Goal: Information Seeking & Learning: Find contact information

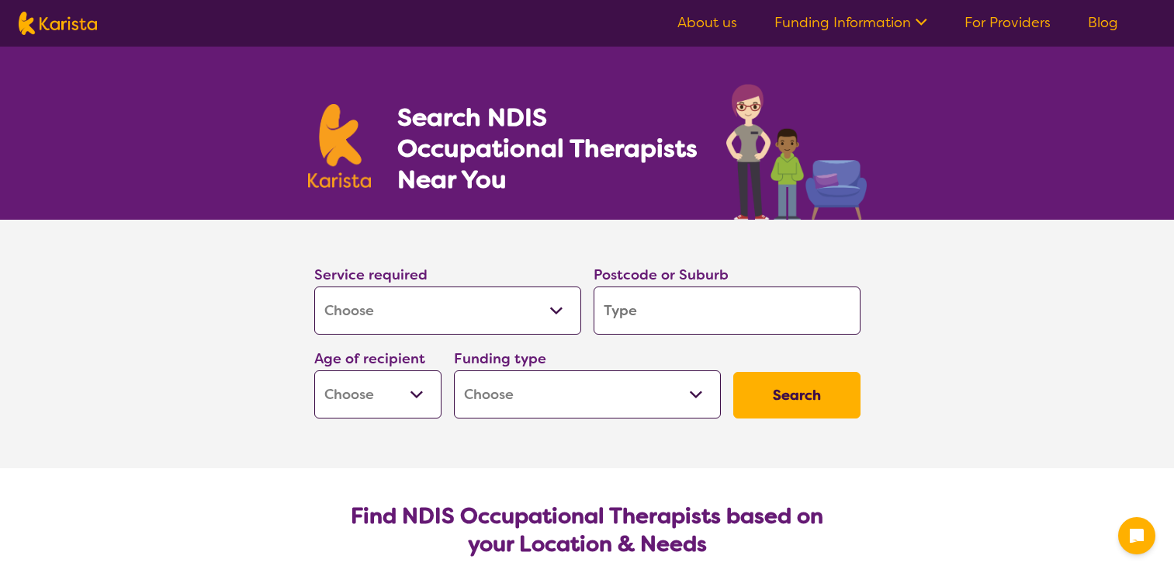
select select "[MEDICAL_DATA]"
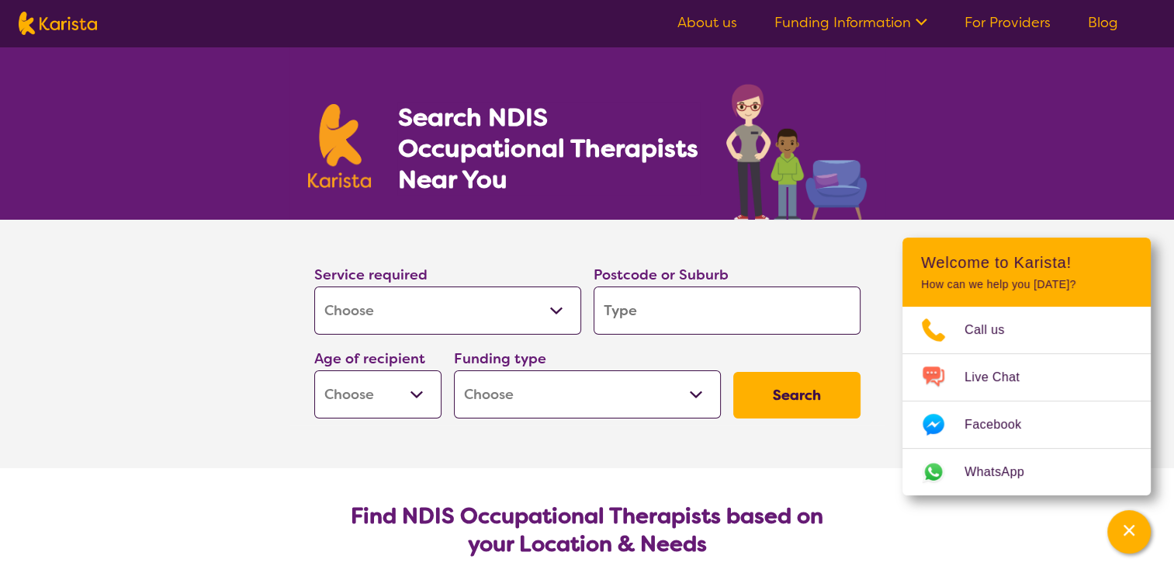
click at [647, 300] on input "search" at bounding box center [727, 310] width 267 height 48
type input "l"
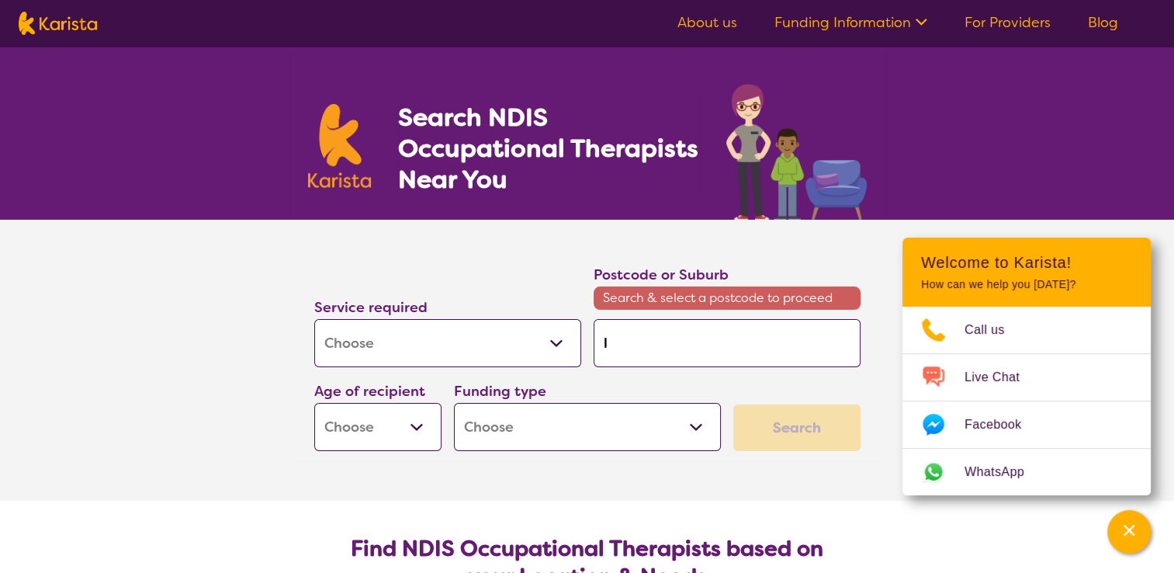
type input "la"
type input "lar"
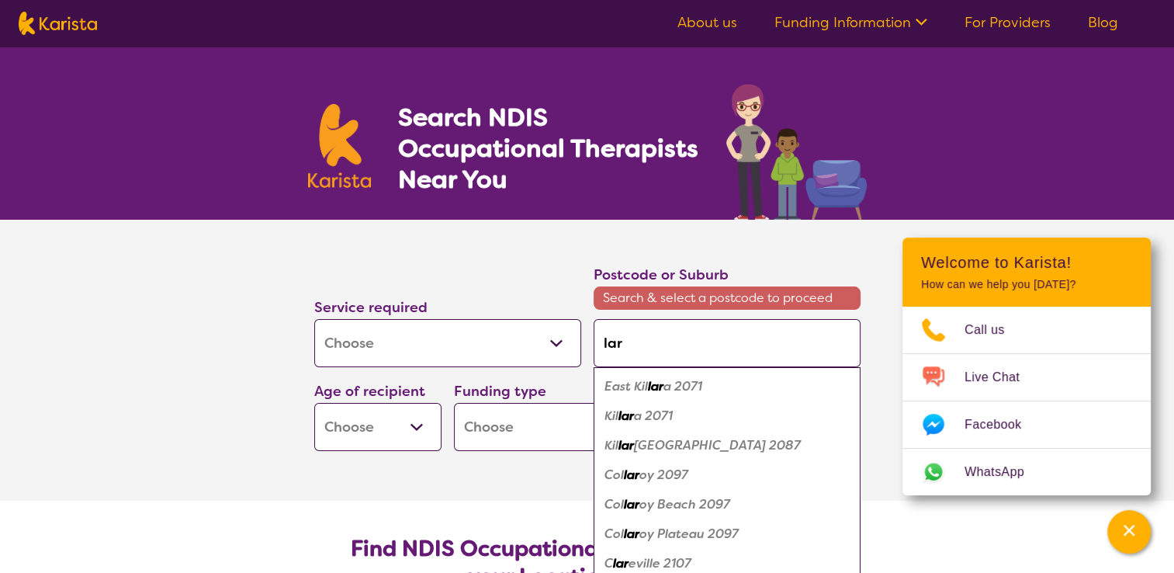
type input "[PERSON_NAME]"
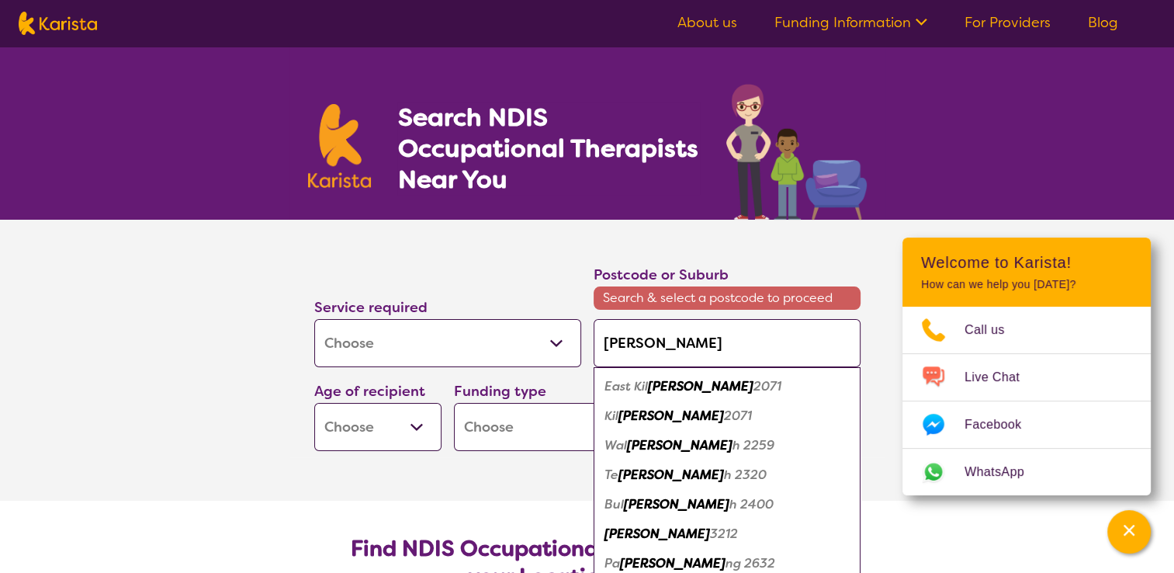
click at [630, 530] on em "[PERSON_NAME]" at bounding box center [658, 534] width 106 height 16
type input "3212"
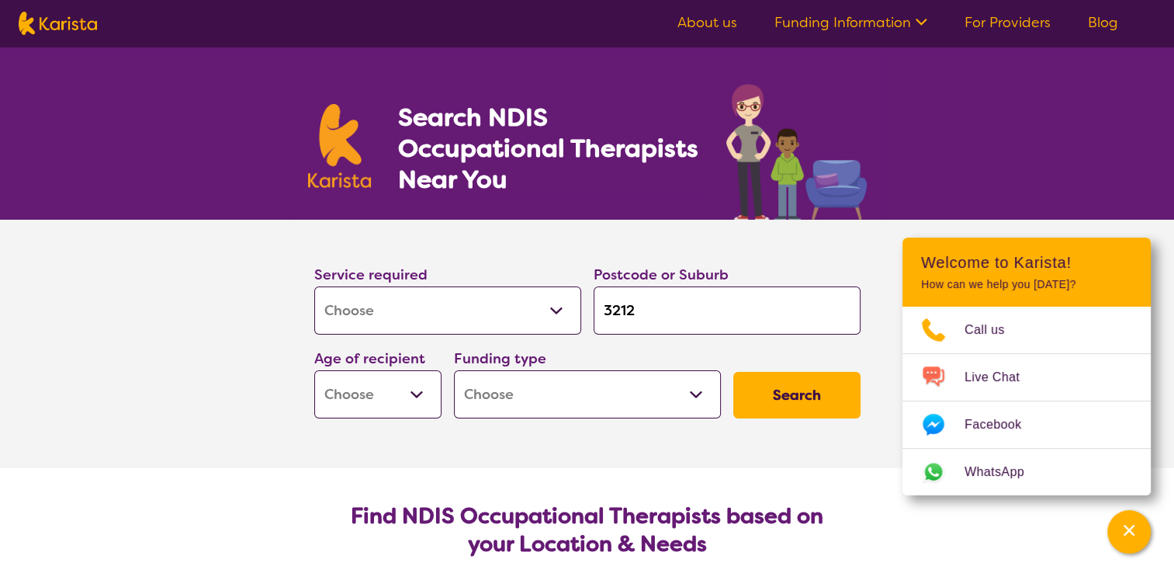
click at [422, 399] on select "Early Childhood - 0 to 9 Child - 10 to 11 Adolescent - 12 to 17 Adult - 18 to 6…" at bounding box center [377, 394] width 127 height 48
select select "AS"
click at [314, 370] on select "Early Childhood - 0 to 9 Child - 10 to 11 Adolescent - 12 to 17 Adult - 18 to 6…" at bounding box center [377, 394] width 127 height 48
select select "AS"
click at [693, 388] on select "Home Care Package (HCP) National Disability Insurance Scheme (NDIS) I don't know" at bounding box center [587, 394] width 267 height 48
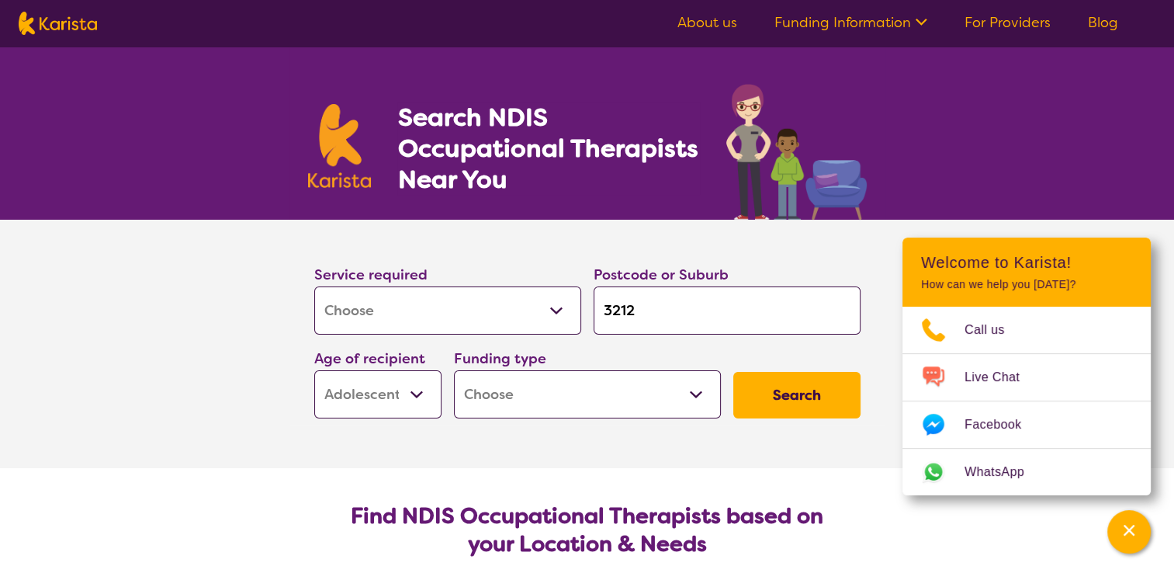
select select "i-don-t-know"
click at [454, 370] on select "Home Care Package (HCP) National Disability Insurance Scheme (NDIS) I don't know" at bounding box center [587, 394] width 267 height 48
select select "i-don-t-know"
click at [768, 402] on button "Search" at bounding box center [797, 395] width 127 height 47
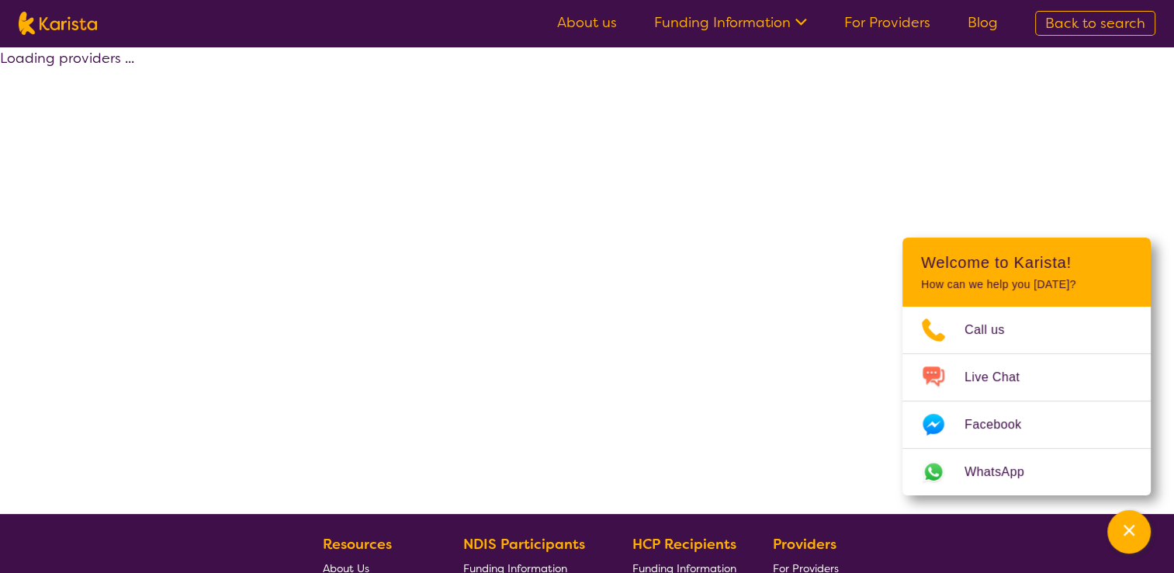
select select "[MEDICAL_DATA]"
select select "AS"
